Goal: Task Accomplishment & Management: Manage account settings

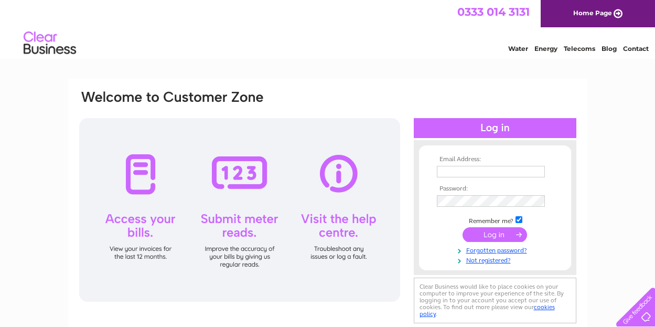
type input "donfahrenheim@btinternet.com"
click at [496, 235] on input "submit" at bounding box center [494, 234] width 64 height 15
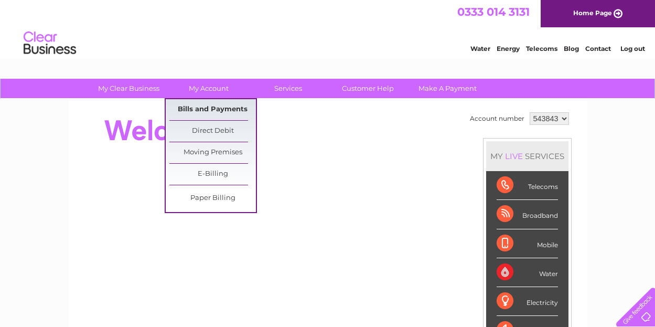
click at [210, 106] on link "Bills and Payments" at bounding box center [212, 109] width 86 height 21
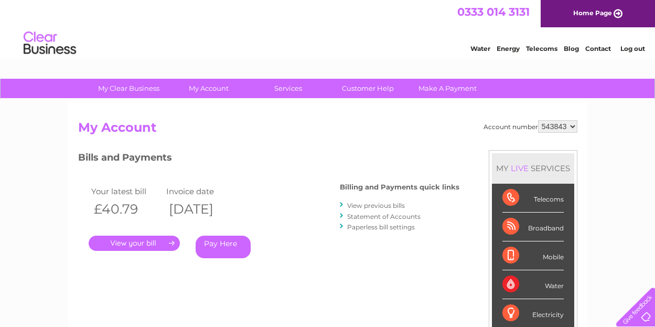
click at [138, 243] on link "." at bounding box center [134, 242] width 91 height 15
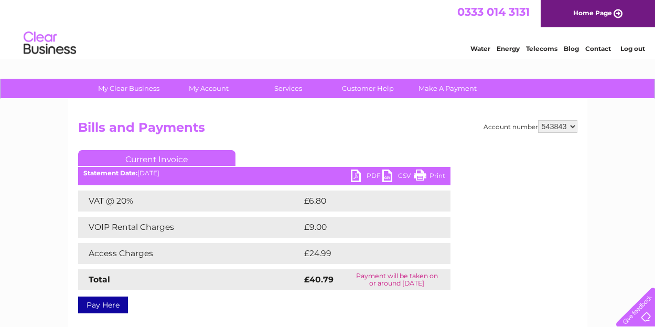
click at [356, 177] on link "PDF" at bounding box center [366, 176] width 31 height 15
